Goal: Task Accomplishment & Management: Use online tool/utility

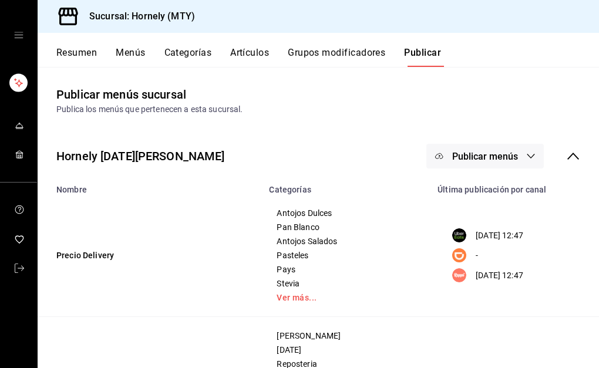
click at [85, 53] on button "Resumen" at bounding box center [76, 57] width 41 height 20
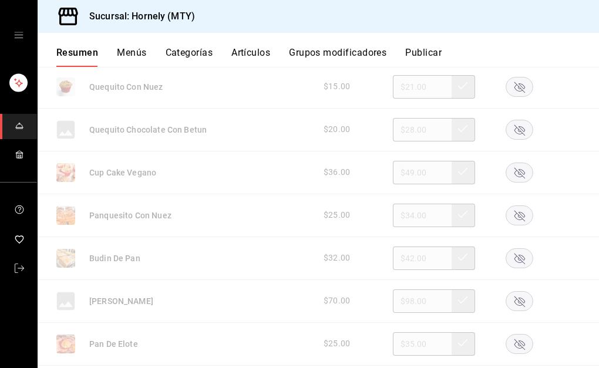
scroll to position [1234, 0]
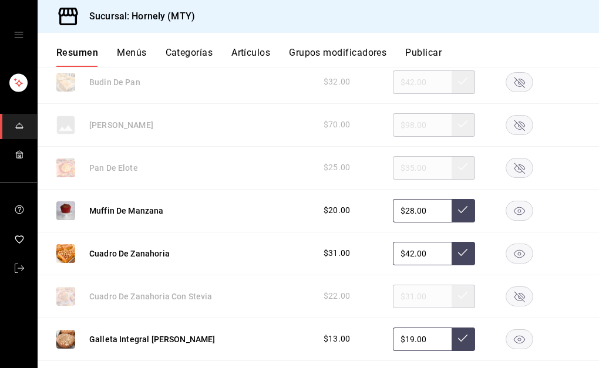
click at [512, 216] on rect "button" at bounding box center [519, 210] width 27 height 19
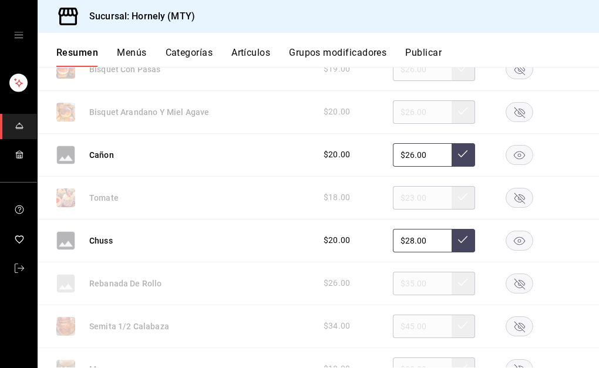
scroll to position [2291, 0]
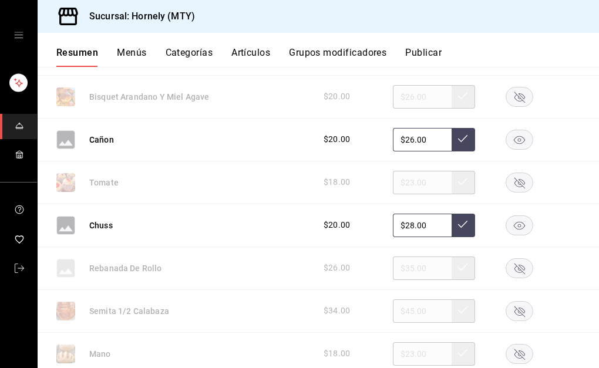
click at [515, 183] on rect "button" at bounding box center [519, 182] width 27 height 19
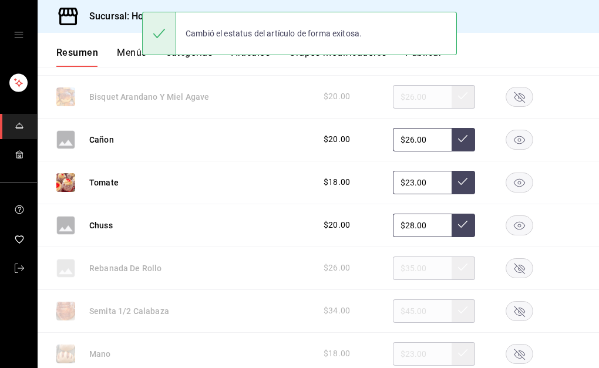
click at [508, 228] on rect "button" at bounding box center [519, 225] width 27 height 19
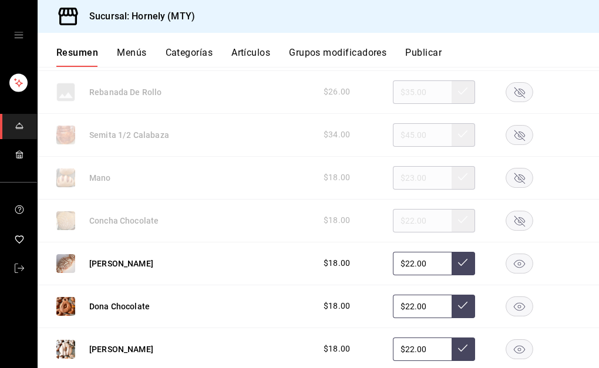
scroll to position [2643, 0]
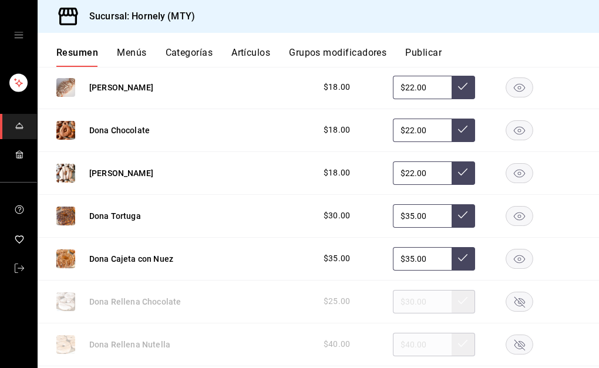
click at [506, 252] on rect "button" at bounding box center [519, 258] width 27 height 19
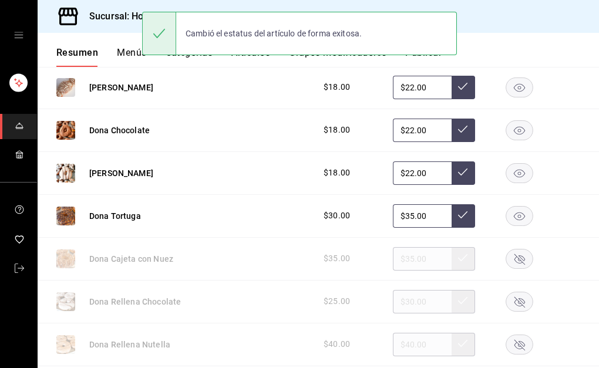
click at [514, 215] on icon "button" at bounding box center [519, 216] width 11 height 8
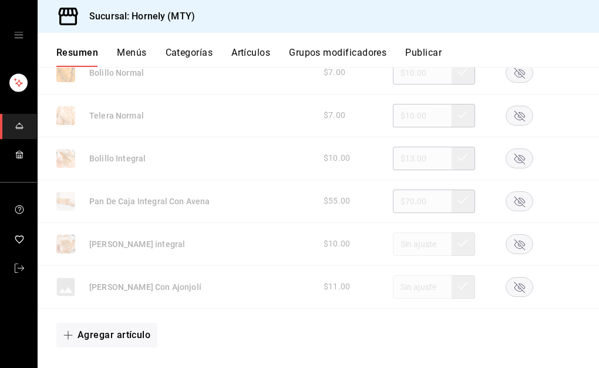
scroll to position [3701, 0]
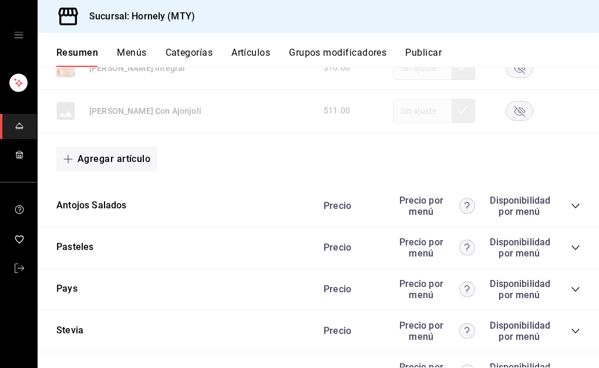
click at [571, 202] on icon "collapse-category-row" at bounding box center [575, 205] width 9 height 9
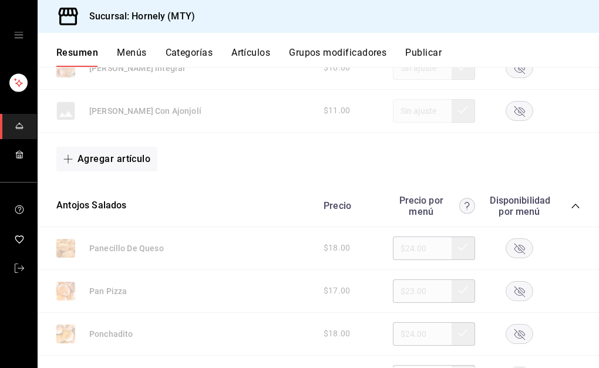
click at [510, 249] on rect "button" at bounding box center [519, 247] width 27 height 19
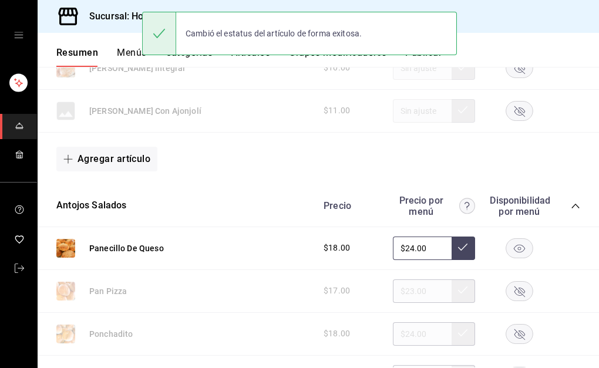
click at [572, 206] on icon "collapse-category-row" at bounding box center [576, 206] width 8 height 5
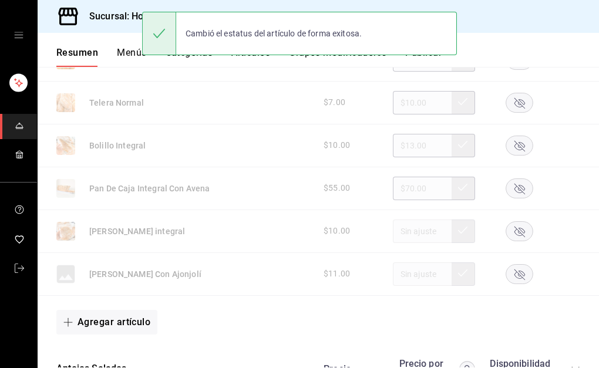
scroll to position [3524, 0]
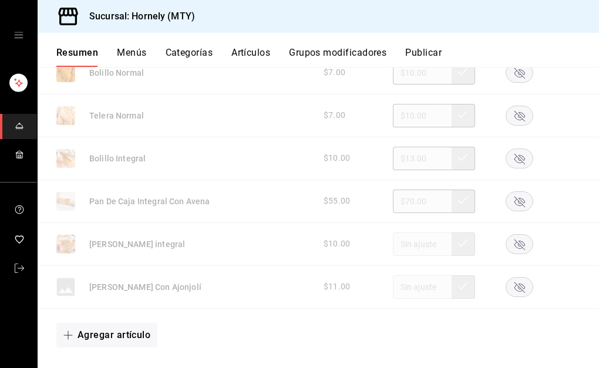
click at [506, 156] on rect "button" at bounding box center [519, 158] width 27 height 19
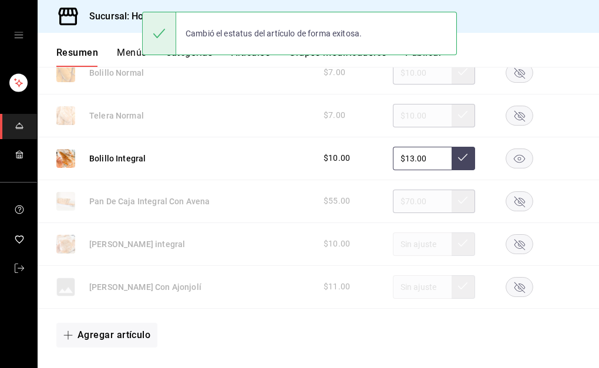
click at [512, 78] on rect "button" at bounding box center [519, 72] width 27 height 19
click at [514, 157] on icon "button" at bounding box center [519, 158] width 11 height 8
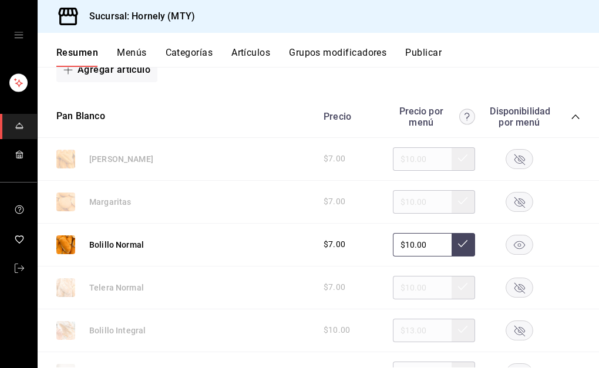
scroll to position [3348, 0]
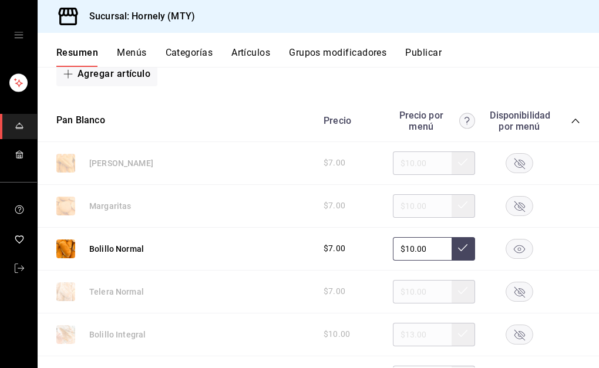
click at [515, 207] on icon "button" at bounding box center [520, 206] width 11 height 11
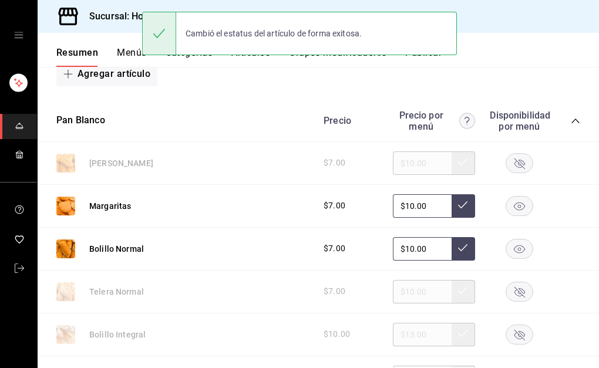
click at [510, 158] on rect "button" at bounding box center [519, 162] width 27 height 19
click at [510, 164] on rect "button" at bounding box center [519, 162] width 27 height 19
click at [516, 291] on icon "button" at bounding box center [520, 292] width 11 height 11
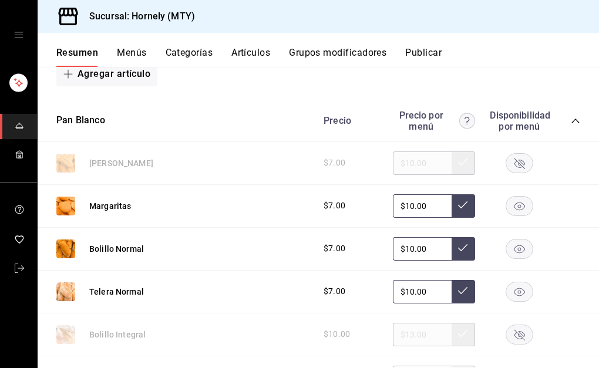
click at [418, 52] on button "Publicar" at bounding box center [423, 57] width 36 height 20
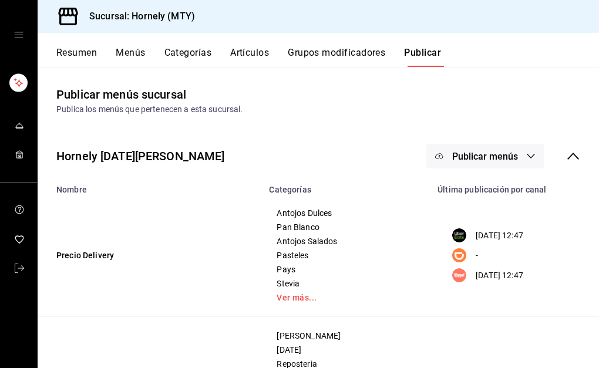
click at [468, 146] on button "Publicar menús" at bounding box center [484, 156] width 117 height 25
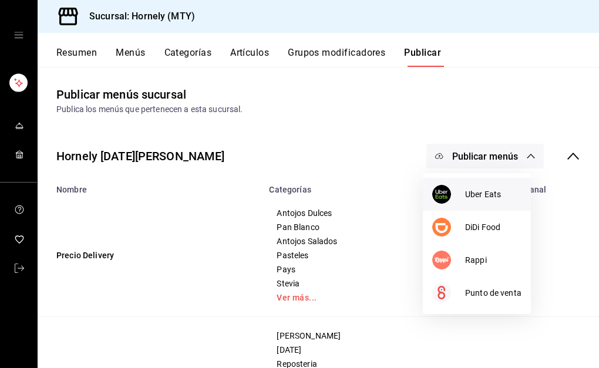
click at [476, 199] on span "Uber Eats" at bounding box center [493, 195] width 56 height 12
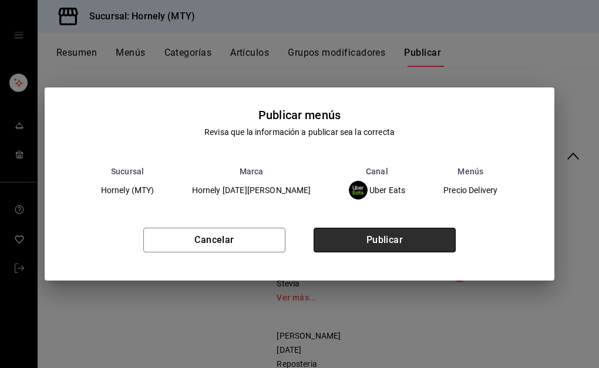
click at [431, 242] on button "Publicar" at bounding box center [385, 240] width 142 height 25
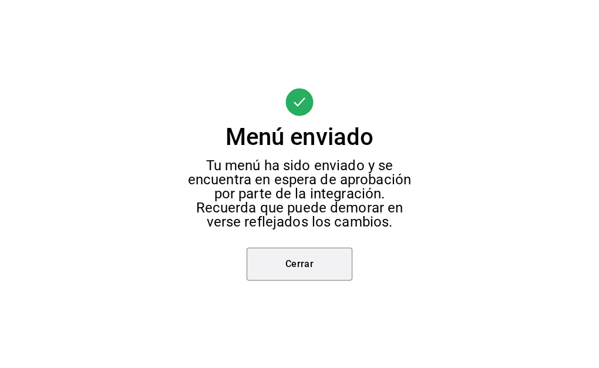
click at [310, 273] on button "Cerrar" at bounding box center [300, 264] width 106 height 33
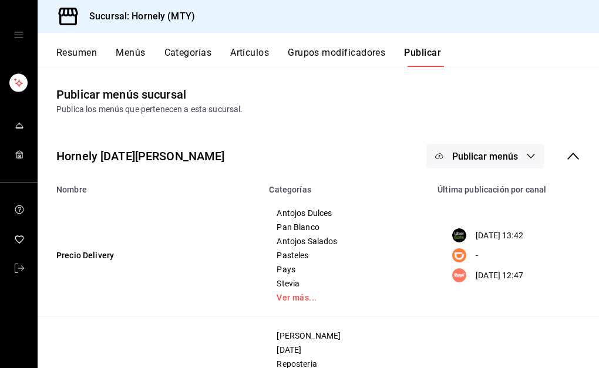
click at [486, 154] on span "Publicar menús" at bounding box center [485, 156] width 66 height 11
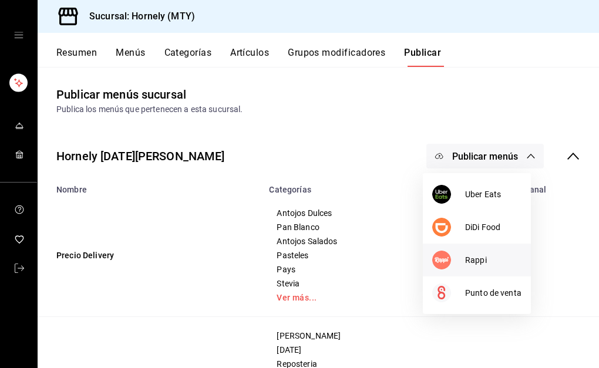
click at [476, 251] on li "Rappi" at bounding box center [477, 260] width 108 height 33
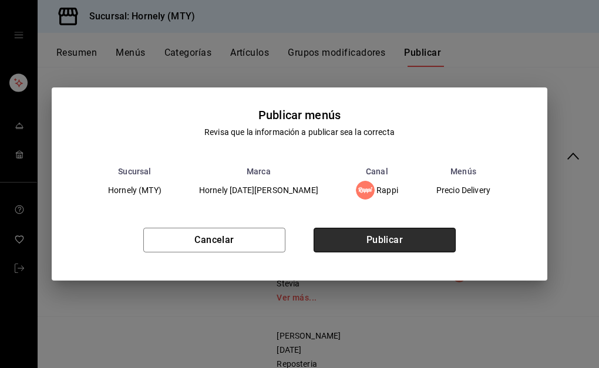
click at [397, 236] on button "Publicar" at bounding box center [385, 240] width 142 height 25
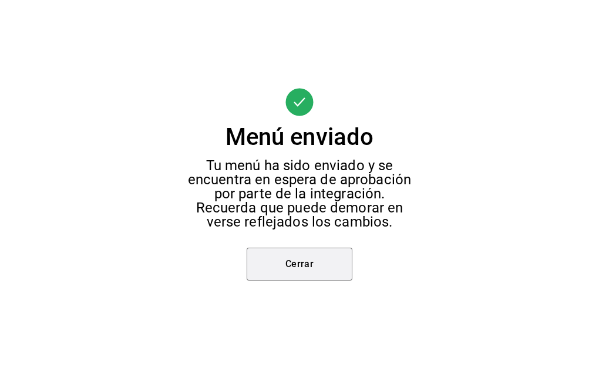
click at [313, 274] on button "Cerrar" at bounding box center [300, 264] width 106 height 33
